Goal: Information Seeking & Learning: Find specific page/section

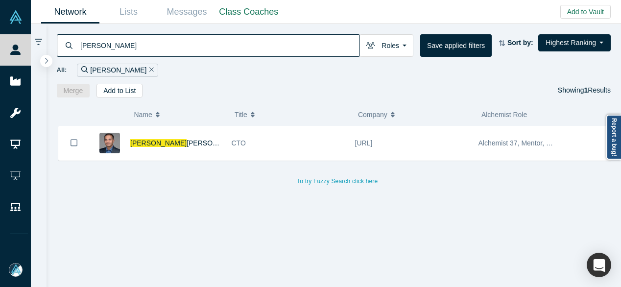
drag, startPoint x: 108, startPoint y: 45, endPoint x: 76, endPoint y: 42, distance: 32.0
click at [76, 42] on div "[PERSON_NAME]" at bounding box center [208, 45] width 303 height 23
drag, startPoint x: 140, startPoint y: 45, endPoint x: 67, endPoint y: 36, distance: 74.0
click at [67, 36] on div "[PERSON_NAME]" at bounding box center [208, 45] width 303 height 23
paste input "[PERSON_NAME]"
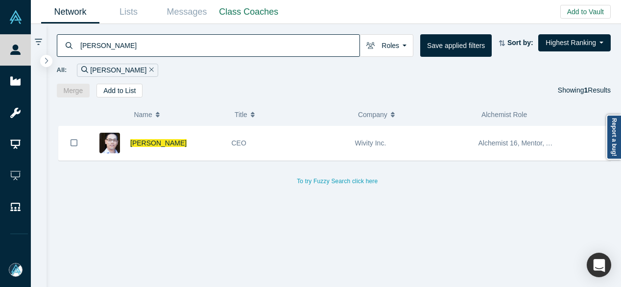
drag, startPoint x: 125, startPoint y: 45, endPoint x: 74, endPoint y: 38, distance: 51.3
click at [74, 38] on div "[PERSON_NAME]" at bounding box center [208, 45] width 303 height 23
paste input "[PERSON_NAME]"
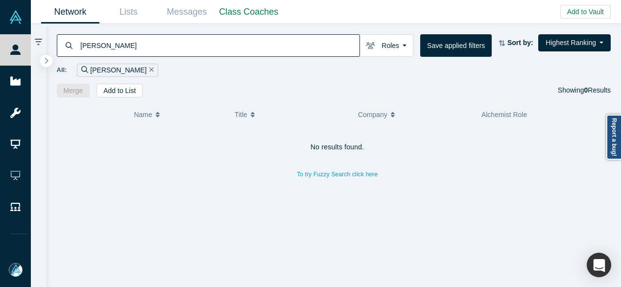
drag, startPoint x: 142, startPoint y: 48, endPoint x: 77, endPoint y: 48, distance: 65.2
click at [77, 48] on div "[PERSON_NAME]" at bounding box center [208, 45] width 303 height 23
paste input "[PERSON_NAME]"
drag, startPoint x: 147, startPoint y: 45, endPoint x: 69, endPoint y: 38, distance: 78.7
click at [69, 38] on div "[PERSON_NAME]" at bounding box center [208, 45] width 303 height 23
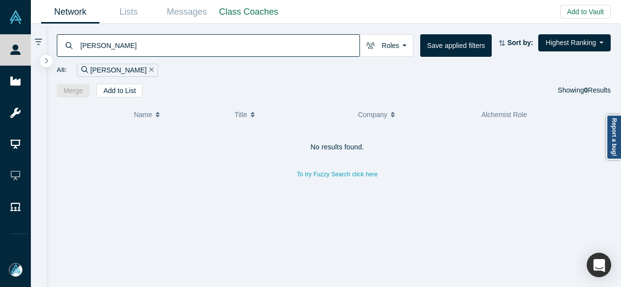
paste input "Ghazenfer [PERSON_NAME]"
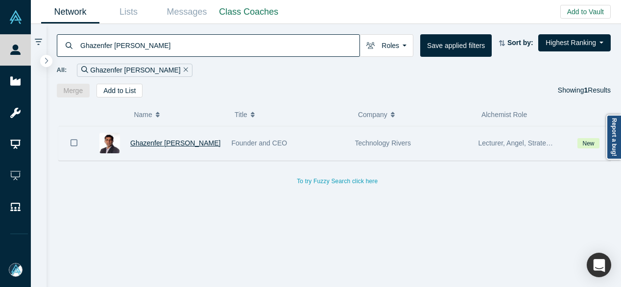
type input "Ghazenfer [PERSON_NAME]"
click at [156, 142] on span "Ghazenfer [PERSON_NAME]" at bounding box center [175, 143] width 90 height 8
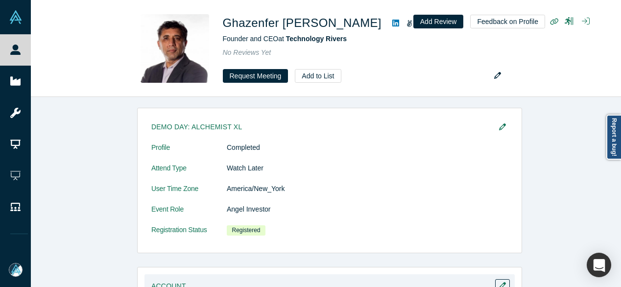
scroll to position [420, 0]
